Goal: Obtain resource: Obtain resource

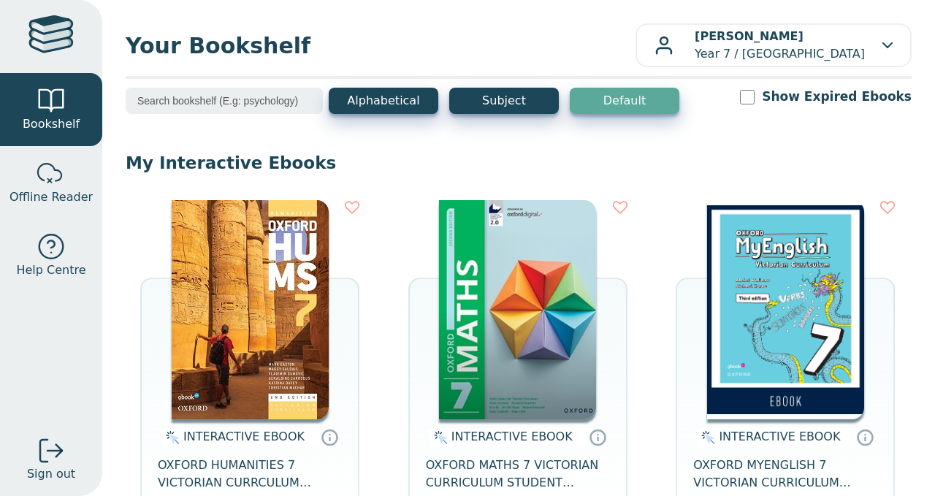
click at [463, 381] on img at bounding box center [517, 309] width 157 height 219
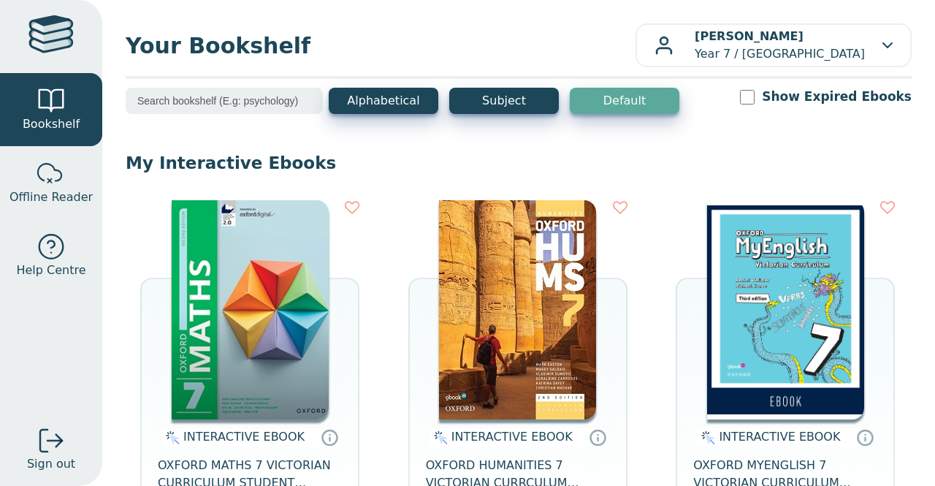
click at [266, 290] on img at bounding box center [250, 309] width 157 height 219
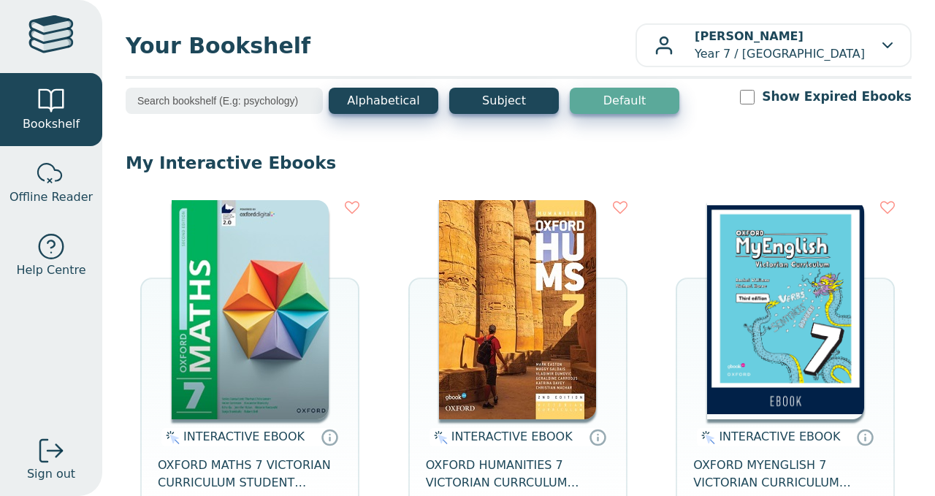
click at [259, 297] on img at bounding box center [250, 309] width 157 height 219
